Goal: Task Accomplishment & Management: Use online tool/utility

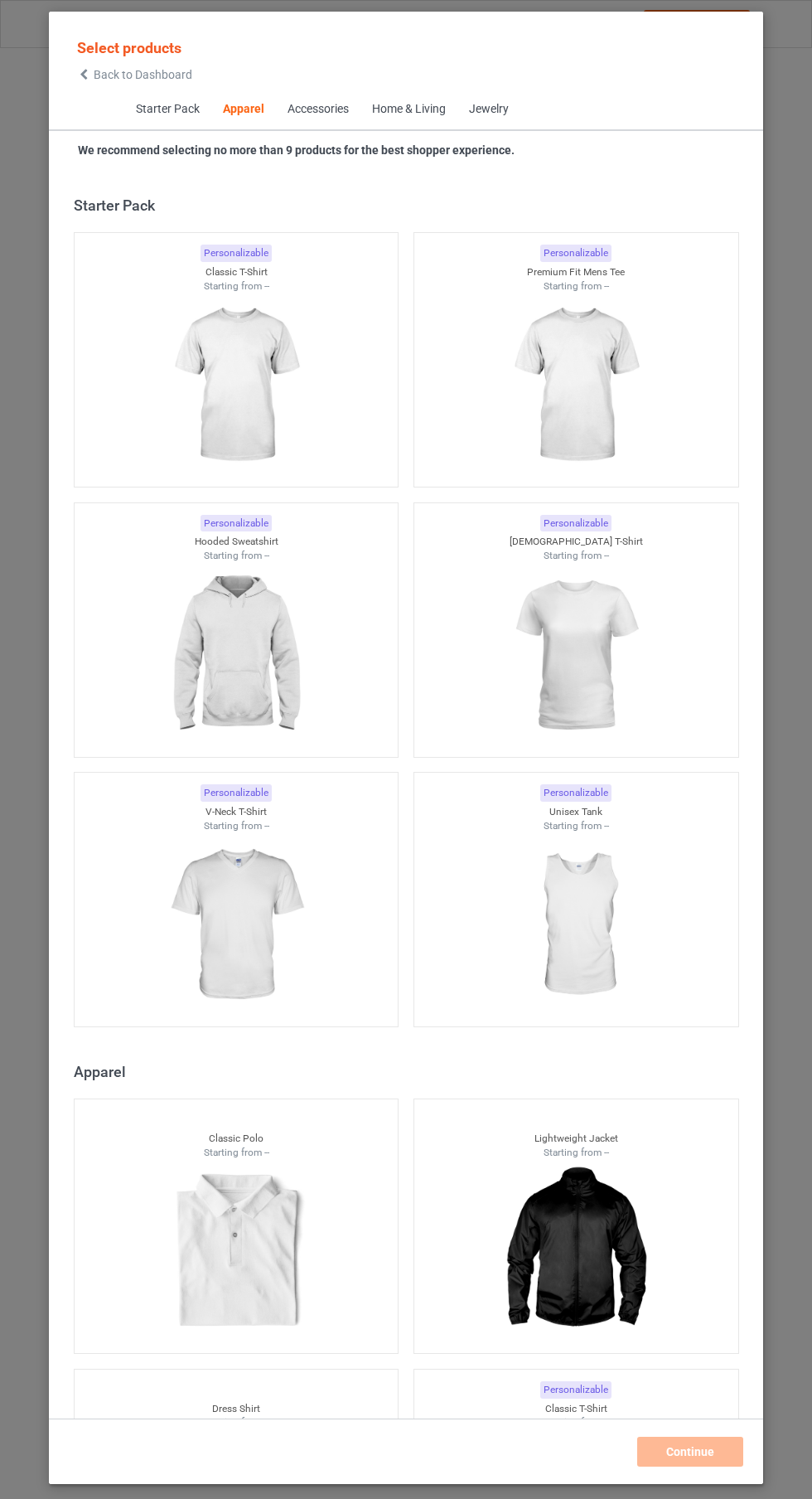
scroll to position [887, 0]
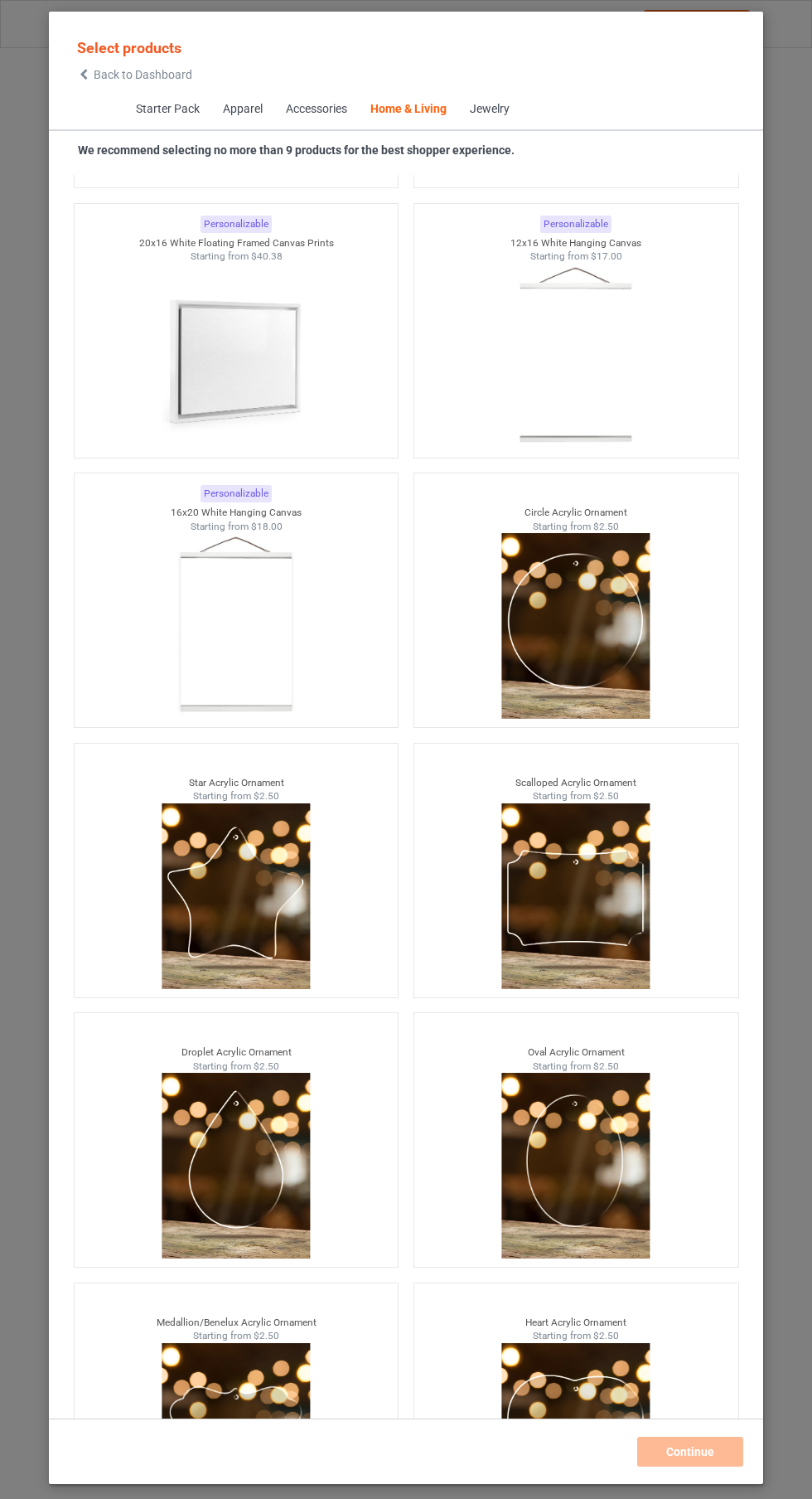
scroll to position [121, 0]
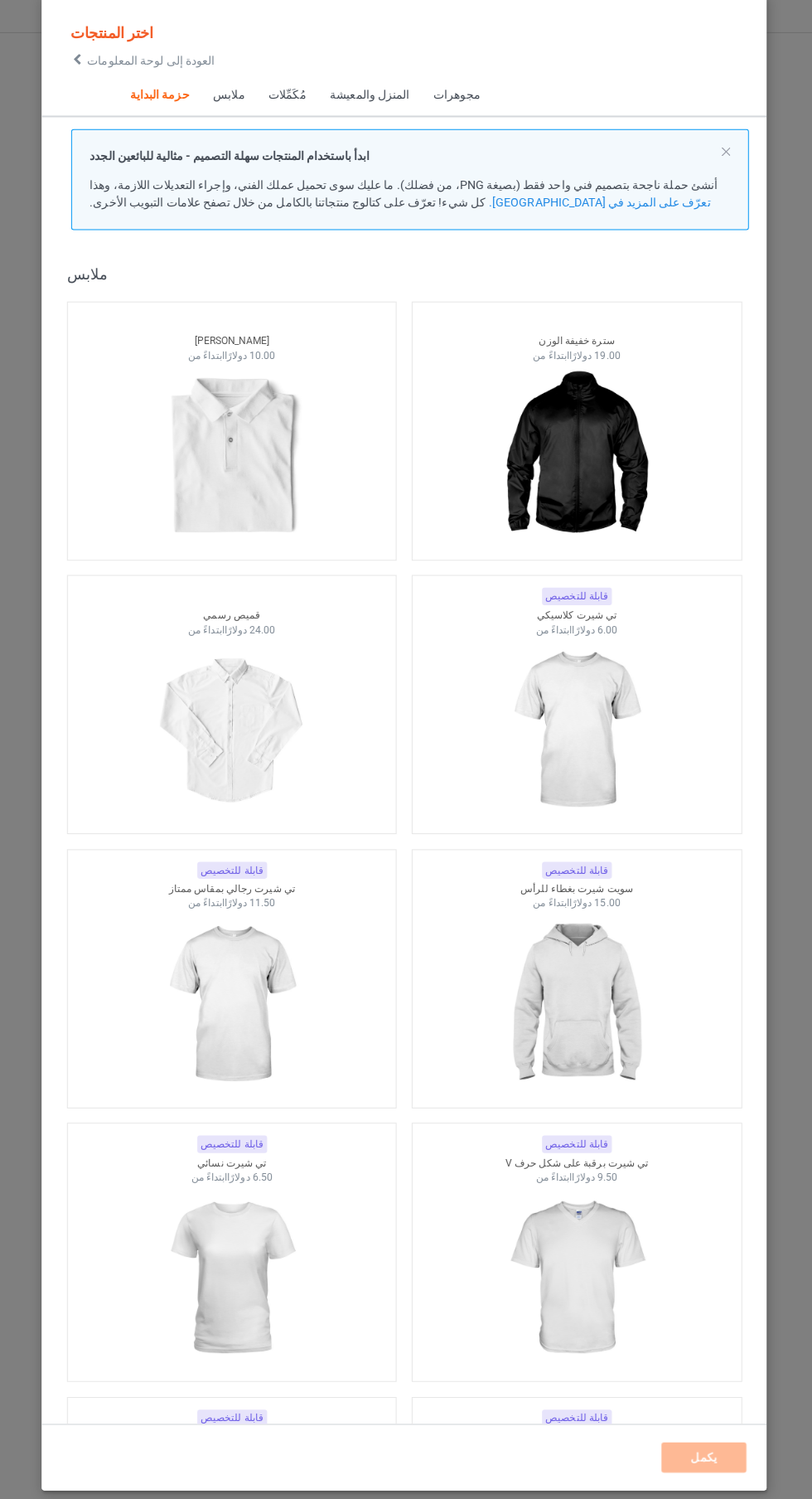
scroll to position [881, 0]
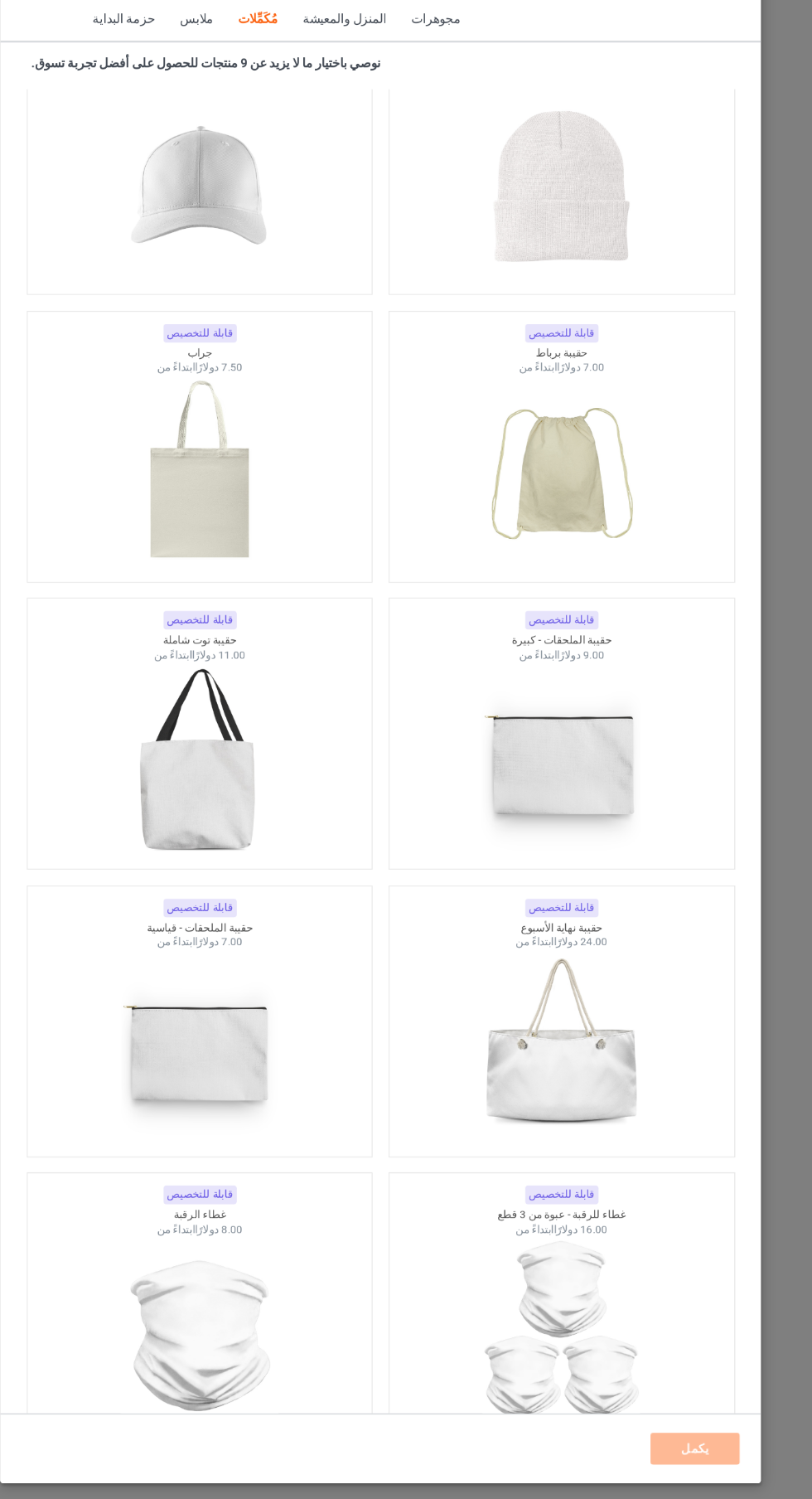
scroll to position [9438, 0]
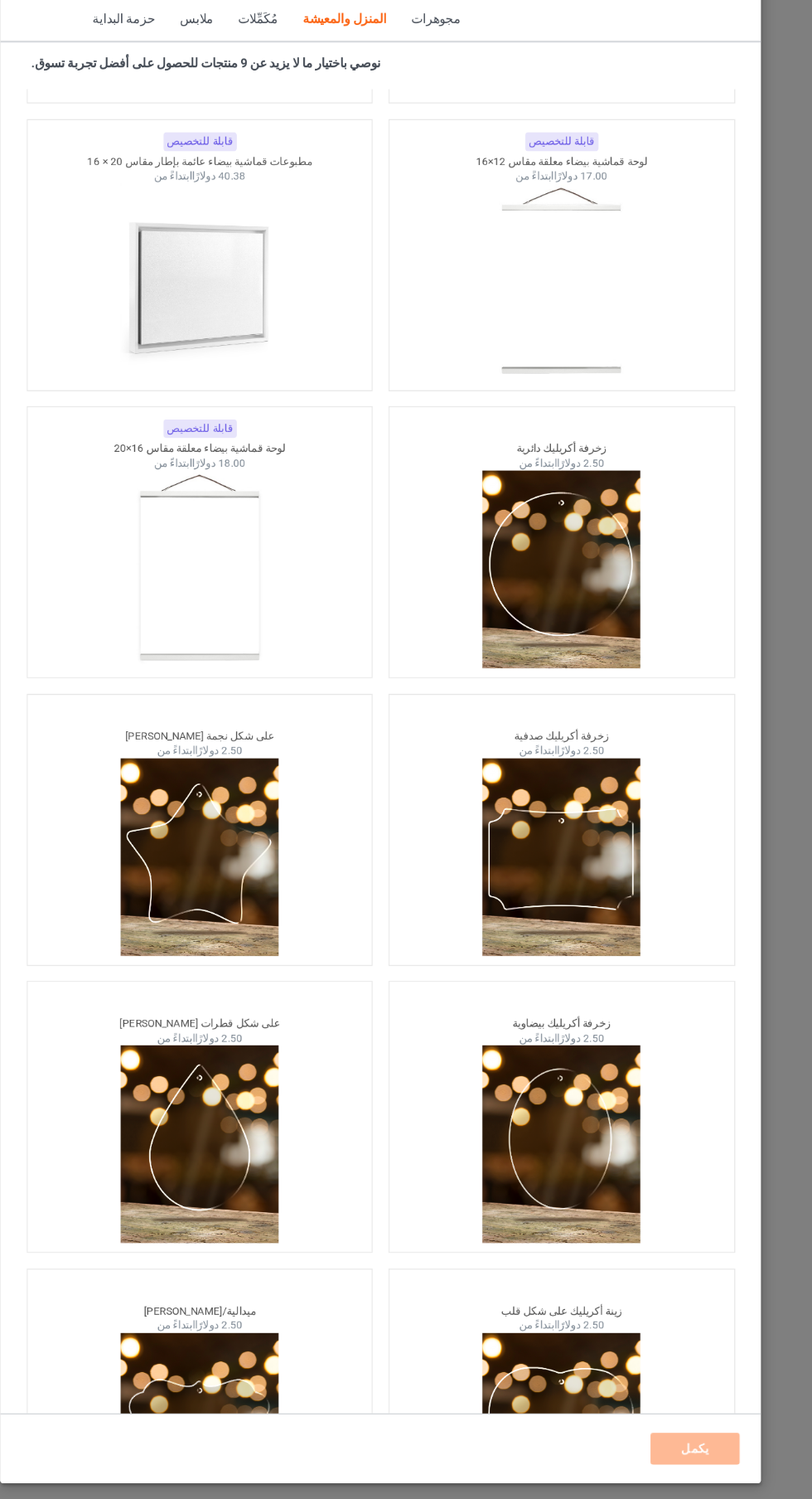
scroll to position [123, 0]
